Goal: Task Accomplishment & Management: Manage account settings

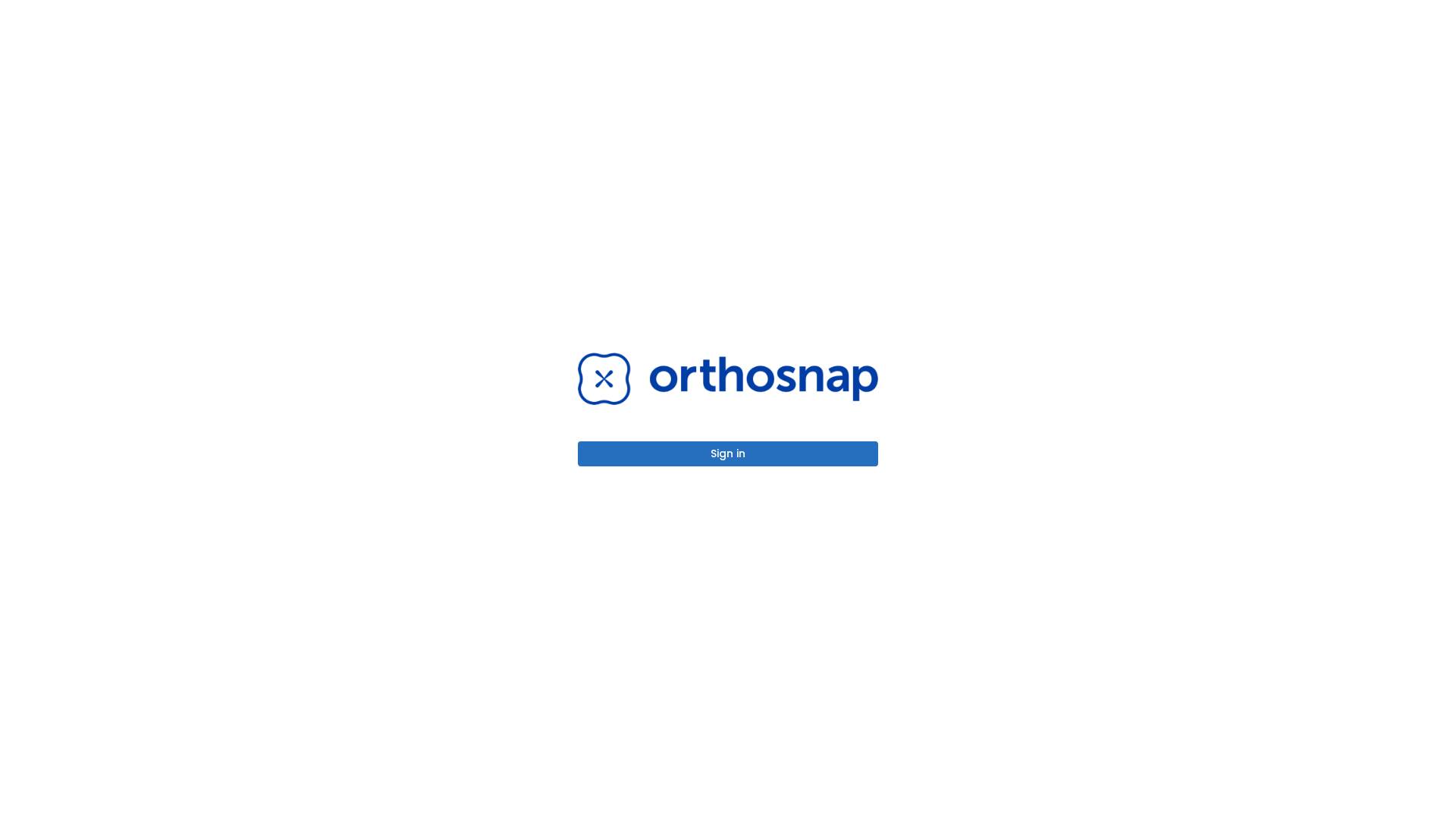
click at [728, 453] on button "Sign in" at bounding box center [728, 453] width 300 height 25
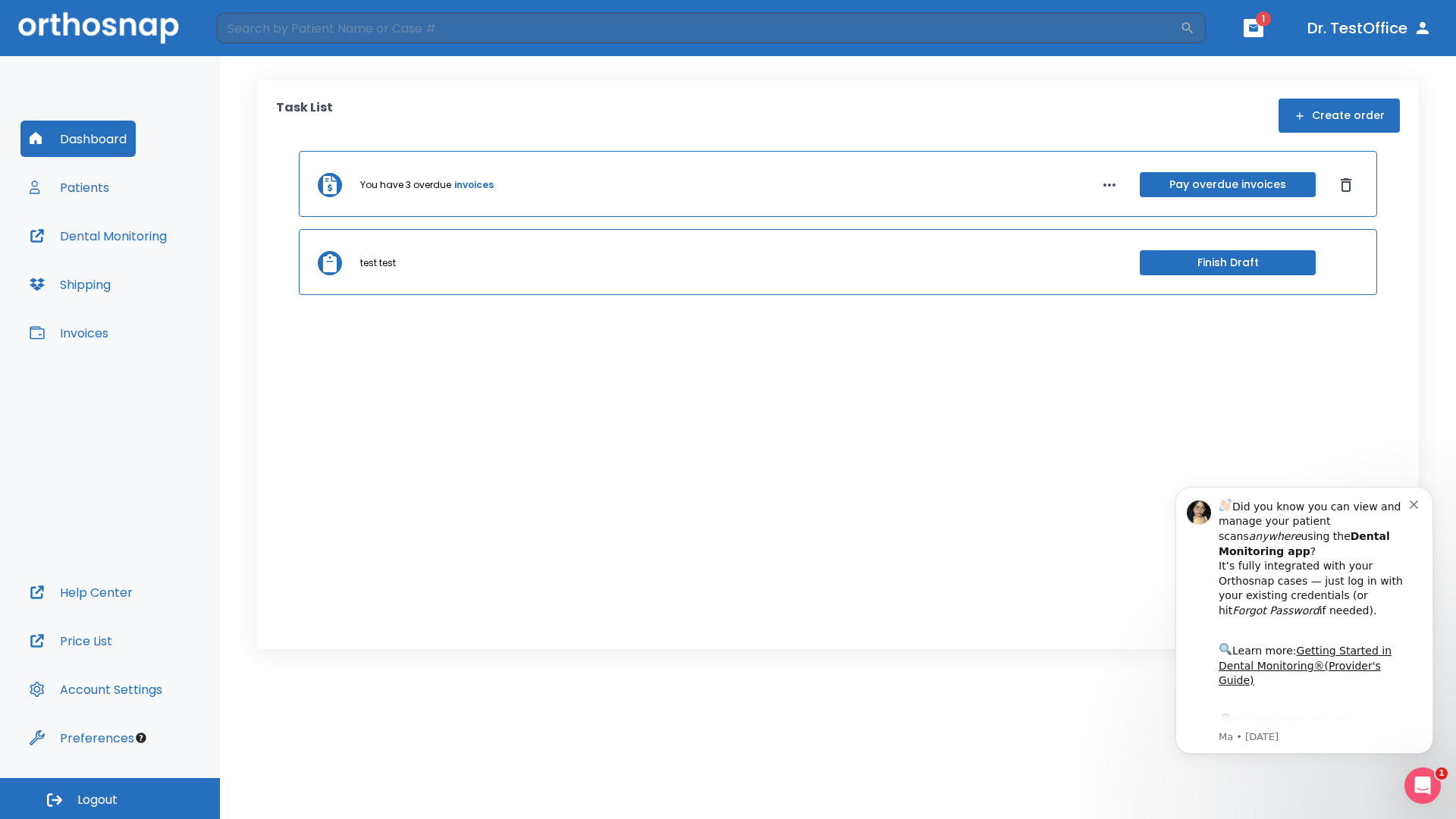
click at [110, 799] on span "Logout" at bounding box center [98, 801] width 40 height 17
